Goal: Consume media (video, audio)

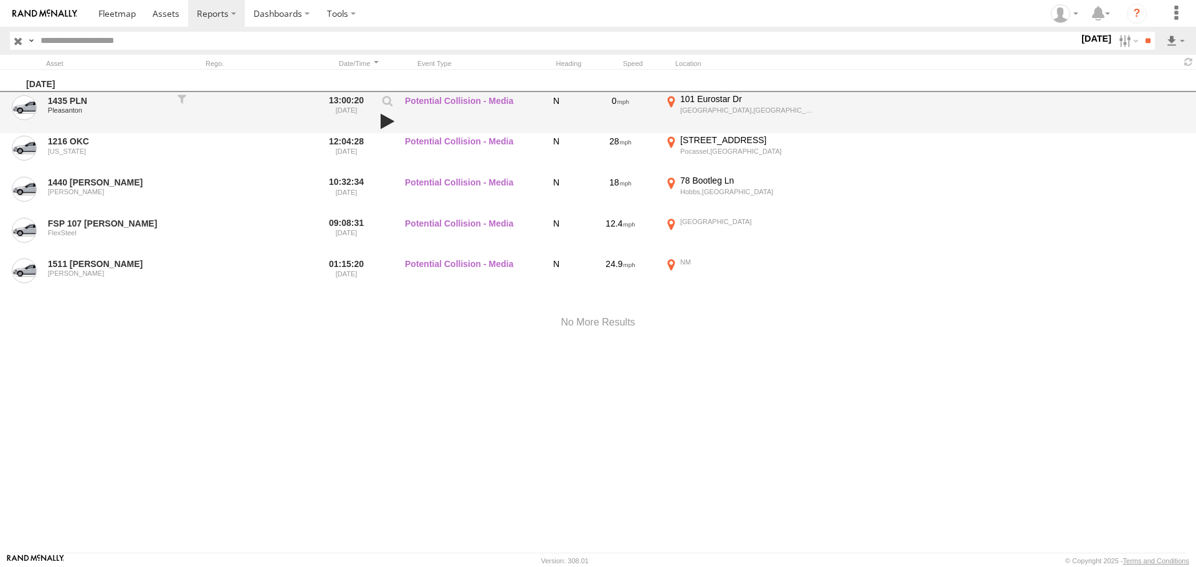
click at [384, 122] on link at bounding box center [387, 121] width 21 height 17
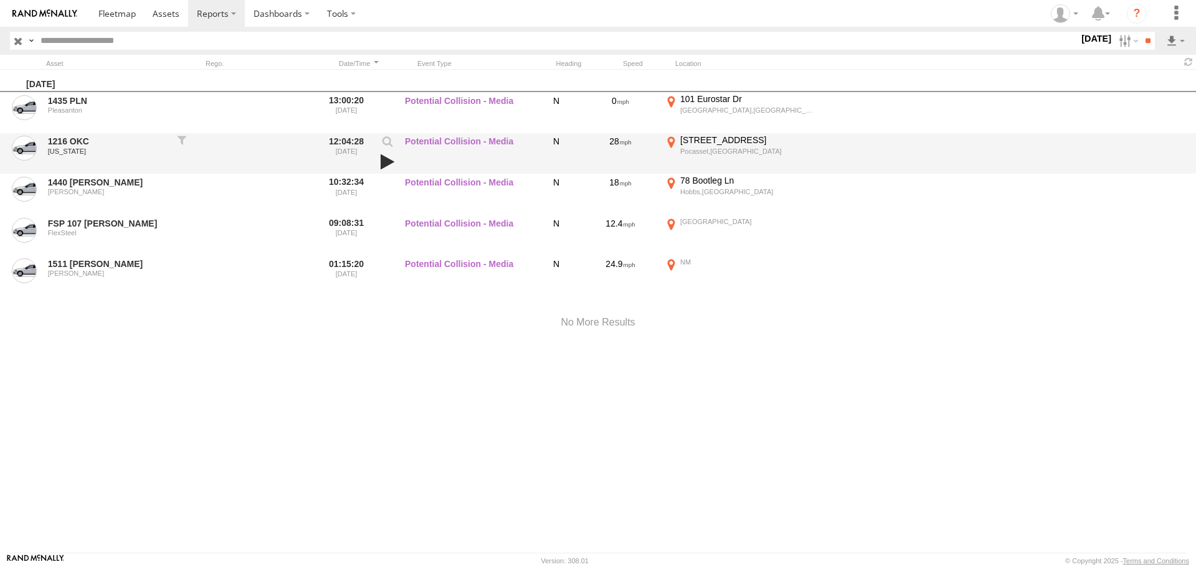
click at [386, 160] on link at bounding box center [387, 161] width 21 height 17
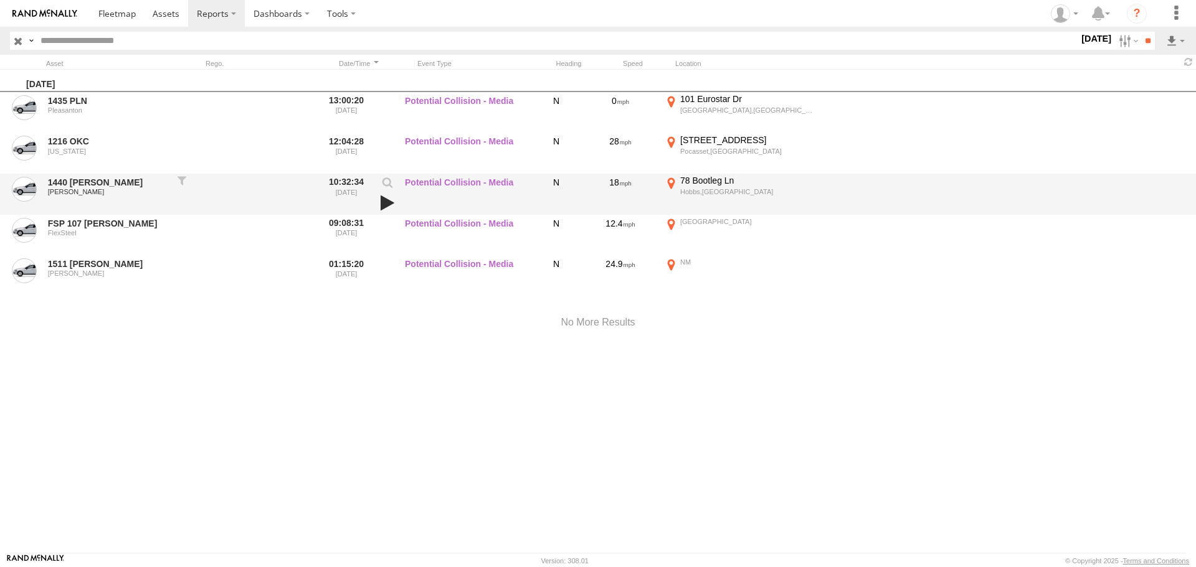
click at [387, 201] on link at bounding box center [387, 202] width 21 height 17
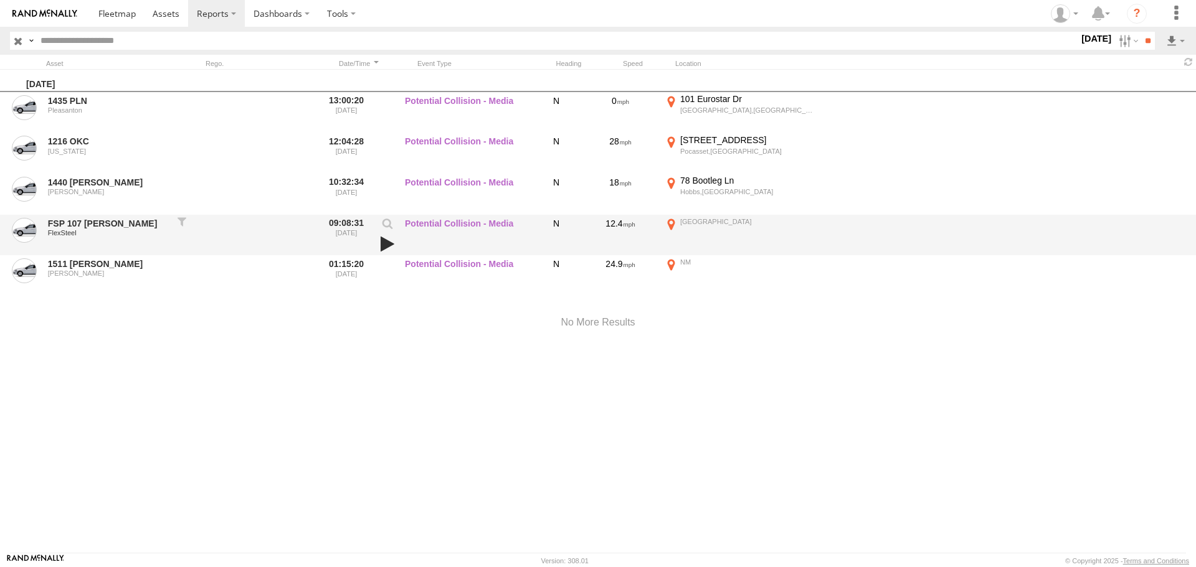
click at [384, 241] on link at bounding box center [387, 243] width 21 height 17
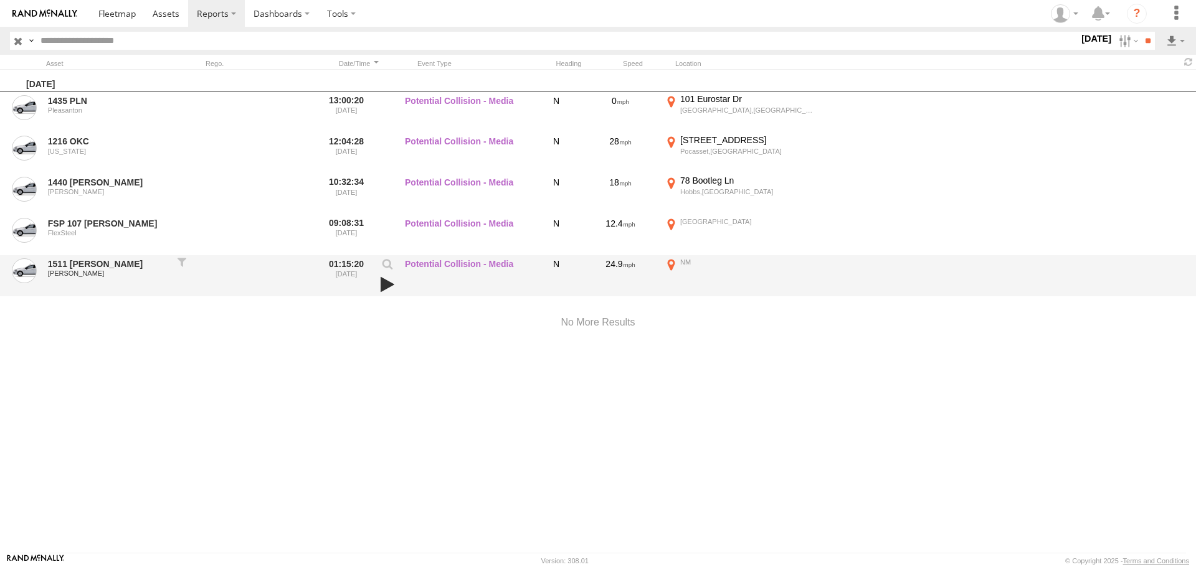
click at [386, 286] on link at bounding box center [387, 284] width 21 height 17
